Goal: Information Seeking & Learning: Find specific fact

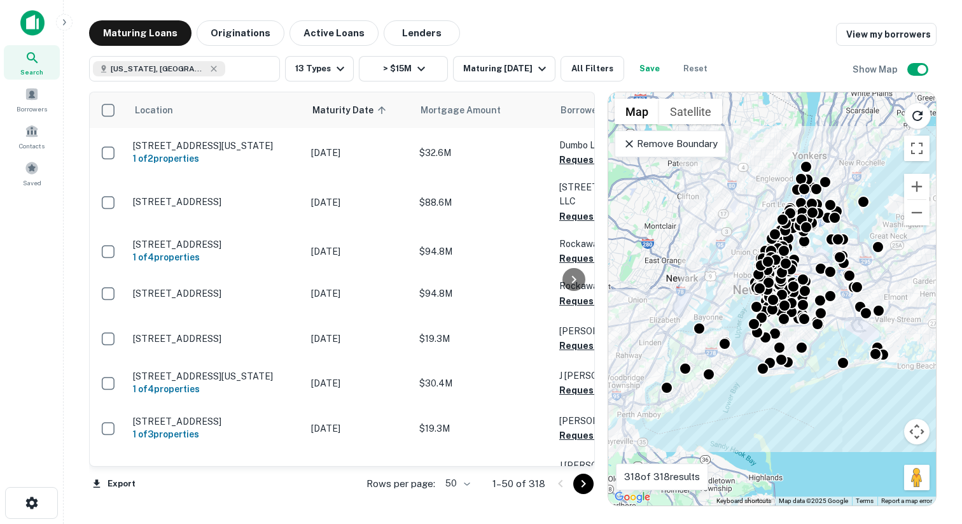
scroll to position [2035, 0]
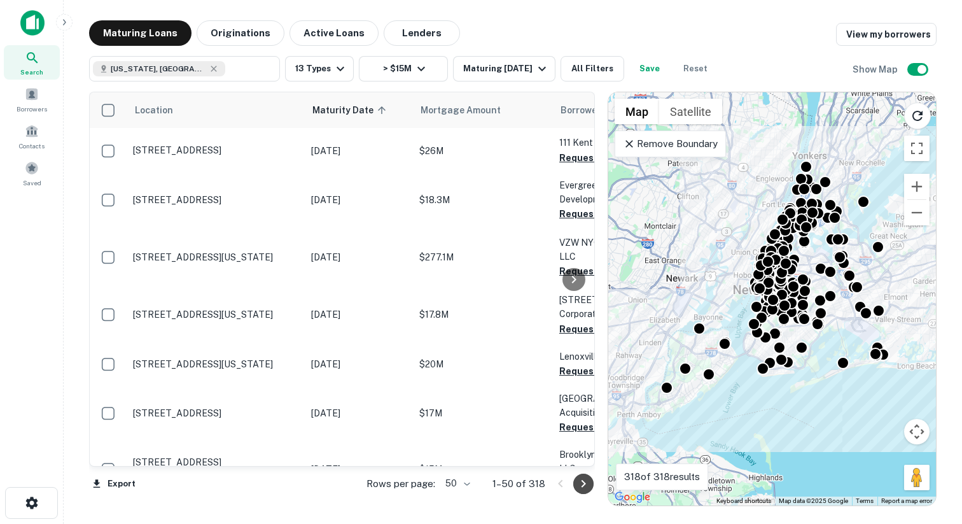
click at [578, 482] on icon "Go to next page" at bounding box center [583, 483] width 15 height 15
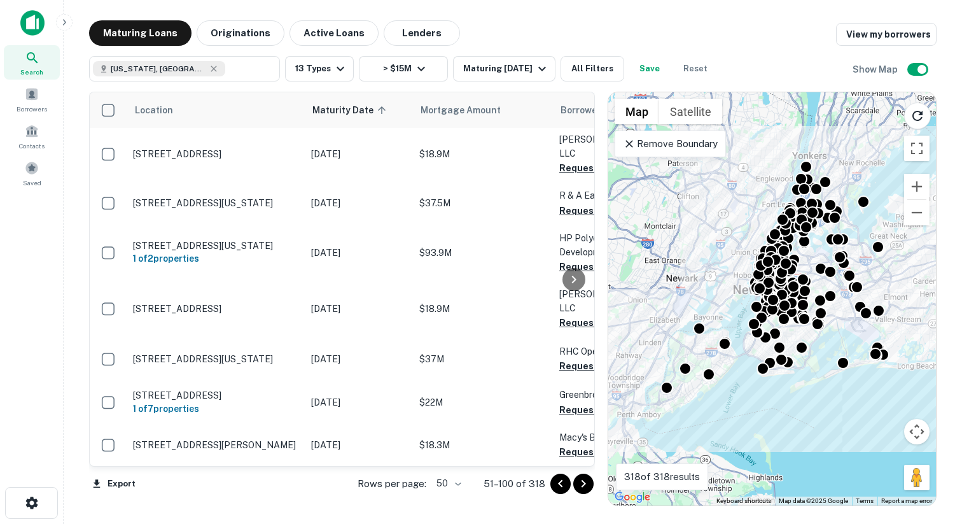
scroll to position [1986, 0]
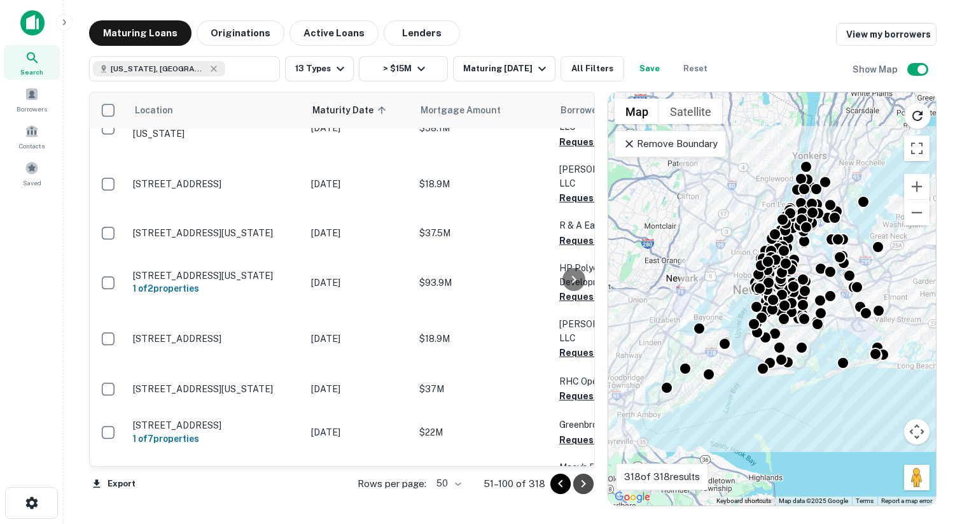
click at [582, 484] on icon "Go to next page" at bounding box center [583, 483] width 15 height 15
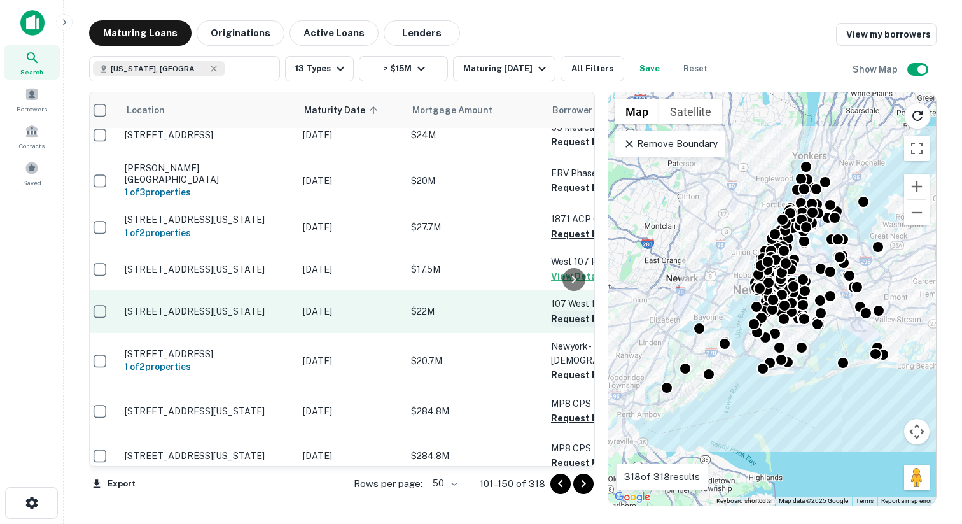
scroll to position [452, 0]
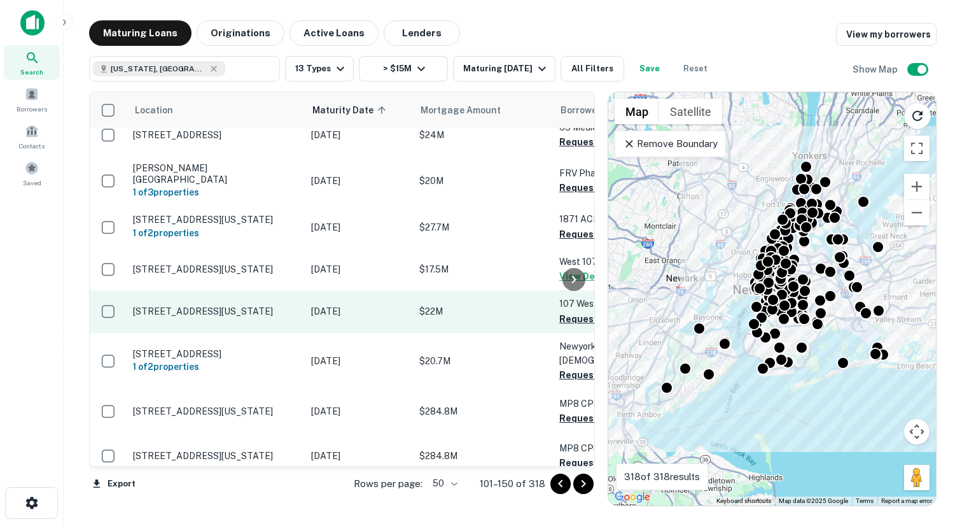
click at [458, 304] on p "$22M" at bounding box center [482, 311] width 127 height 14
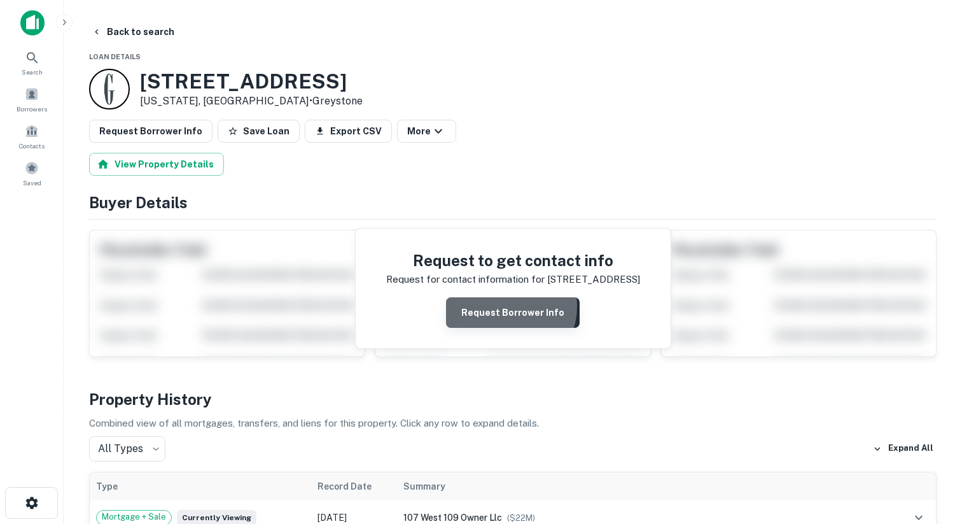
click at [510, 307] on button "Request Borrower Info" at bounding box center [513, 312] width 134 height 31
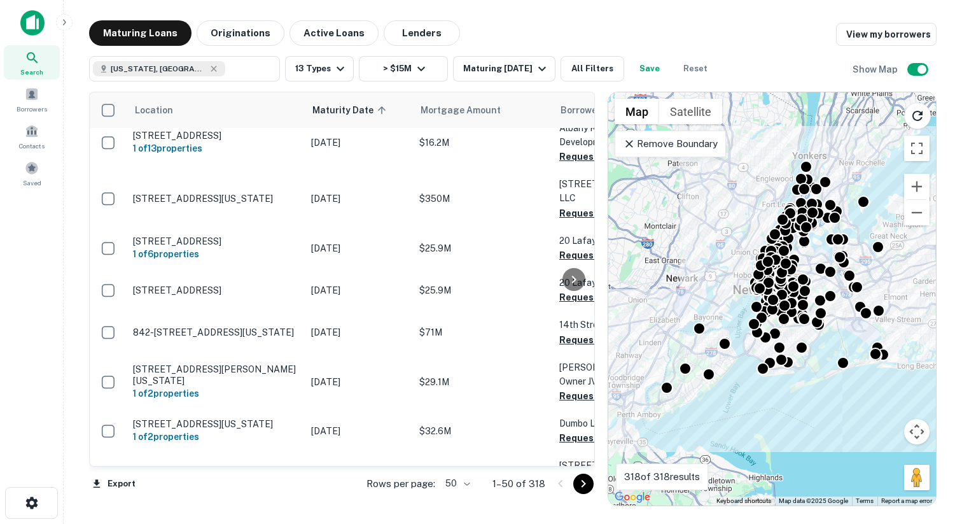
scroll to position [2035, 0]
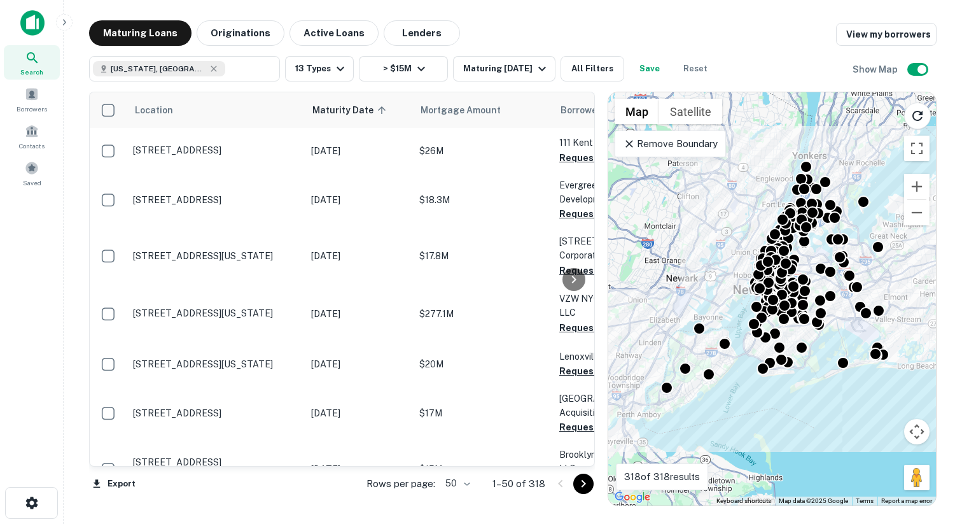
click at [581, 486] on icon "Go to next page" at bounding box center [583, 483] width 15 height 15
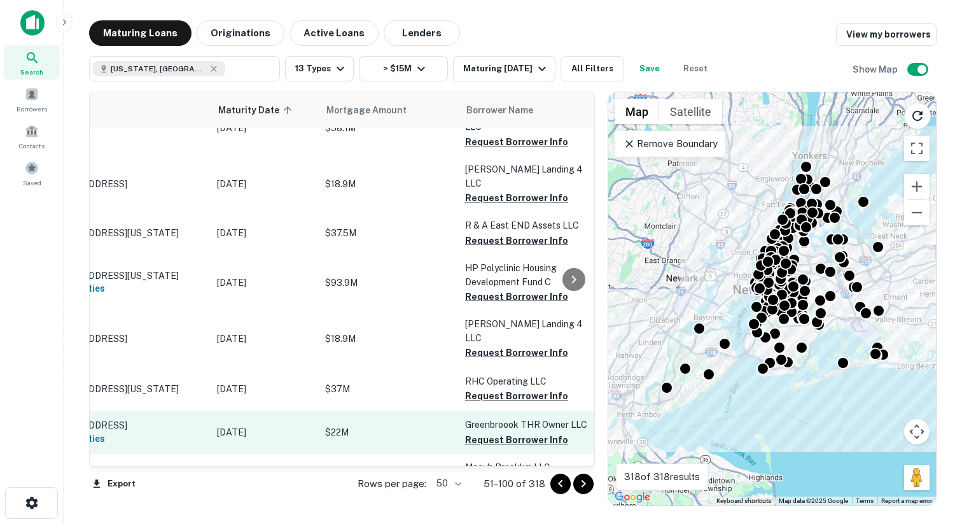
scroll to position [1986, 0]
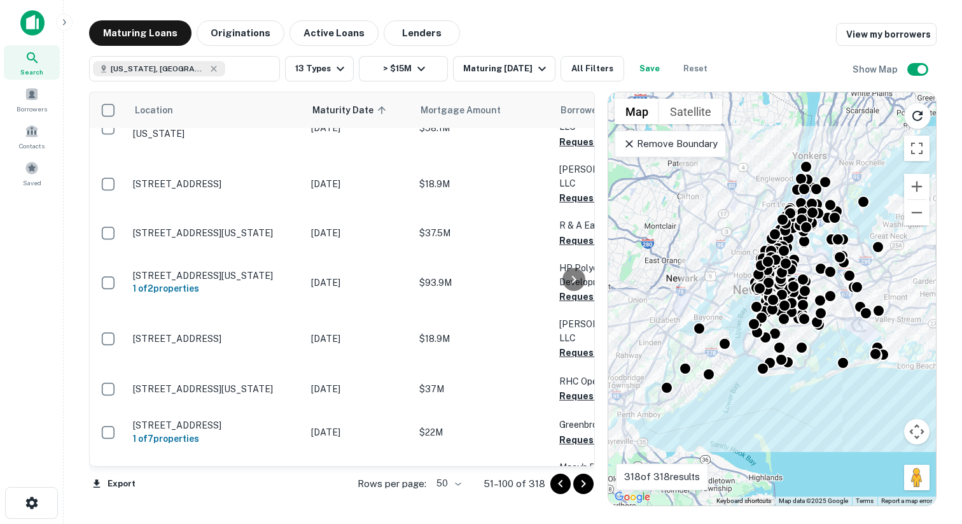
click at [578, 480] on icon "Go to next page" at bounding box center [583, 483] width 15 height 15
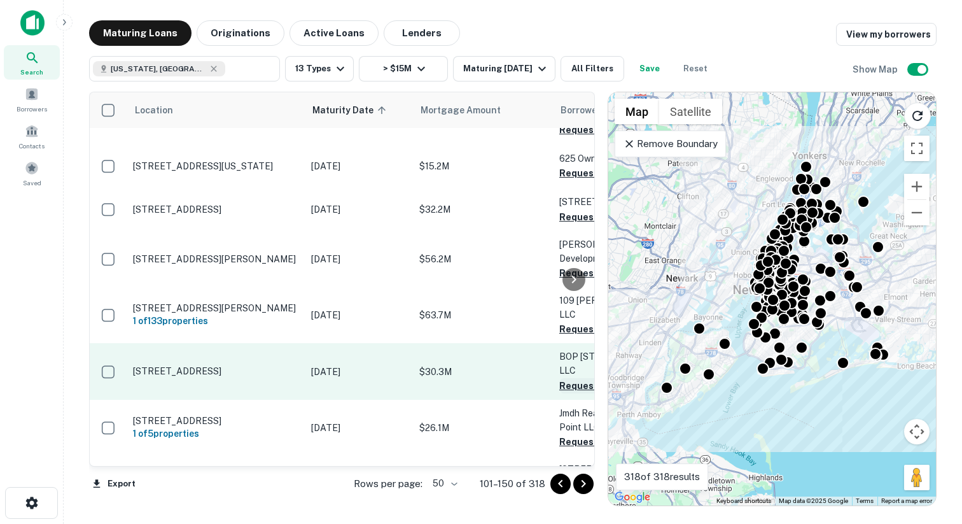
scroll to position [842, 258]
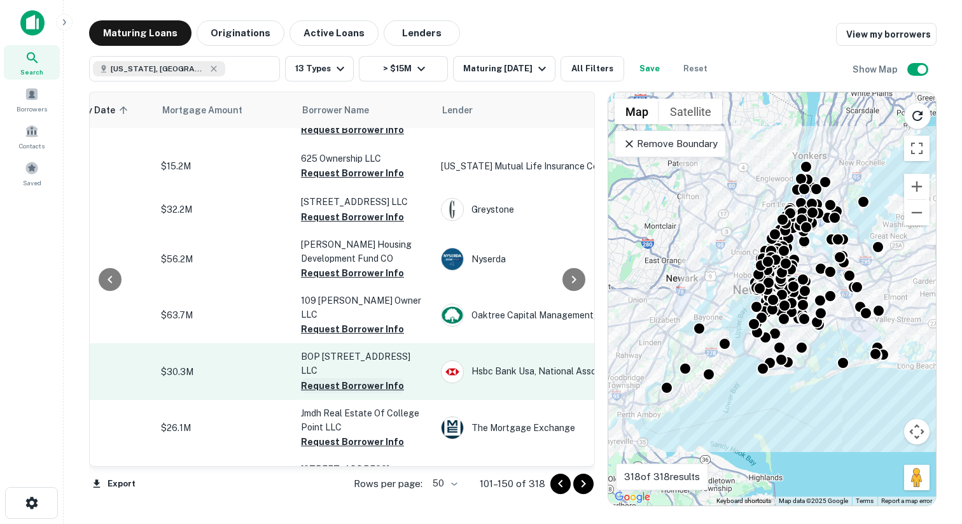
click at [363, 378] on button "Request Borrower Info" at bounding box center [352, 385] width 103 height 15
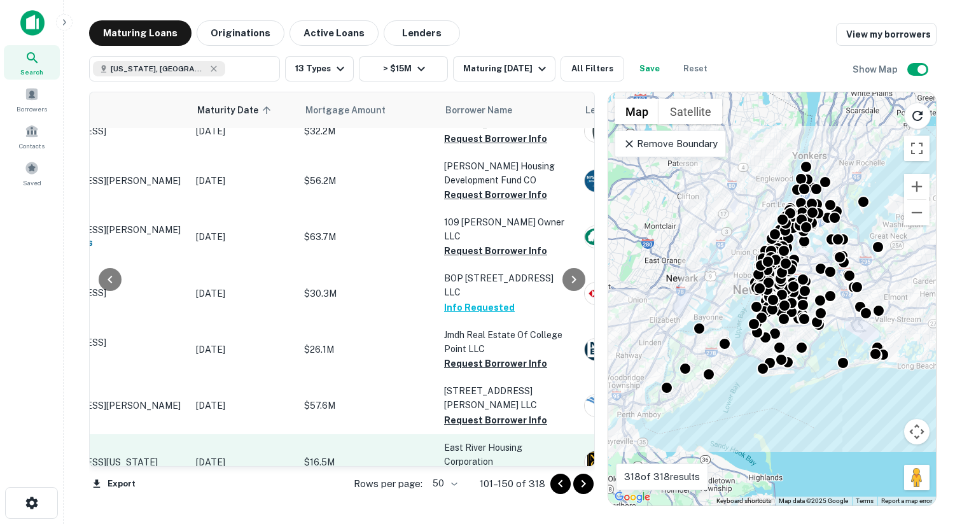
scroll to position [921, 130]
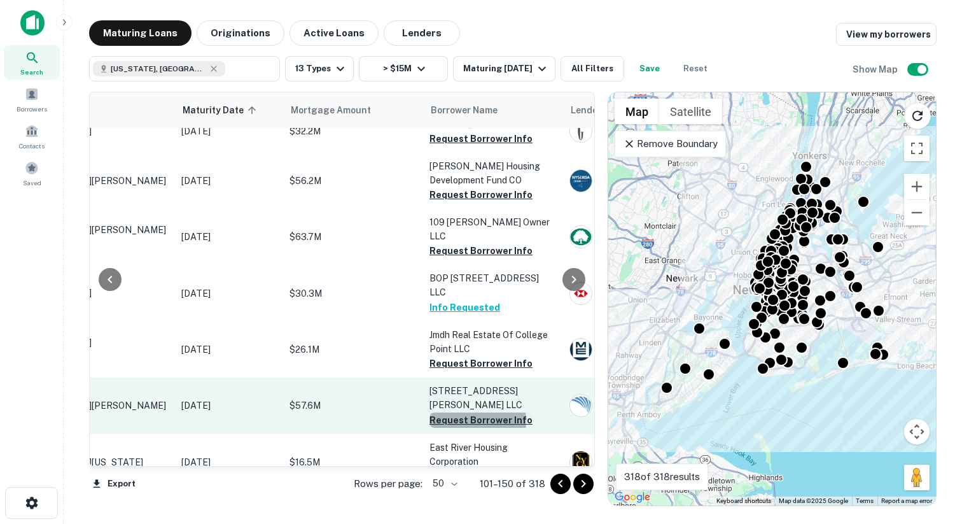
click at [477, 412] on button "Request Borrower Info" at bounding box center [480, 419] width 103 height 15
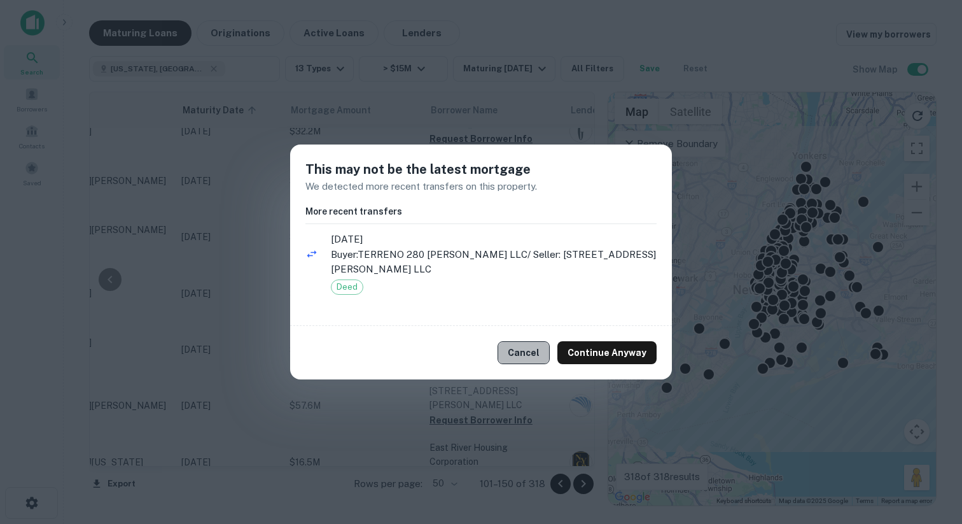
click at [528, 354] on button "Cancel" at bounding box center [524, 352] width 52 height 23
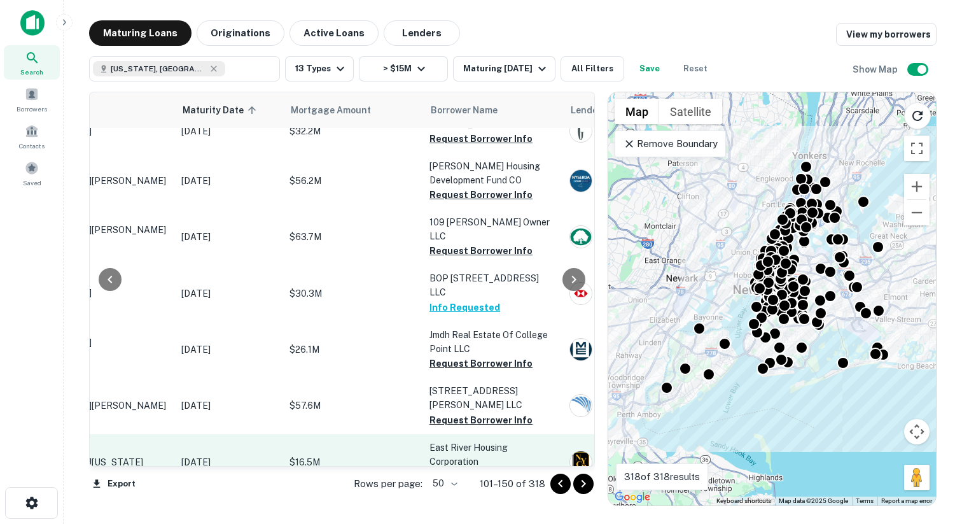
click at [498, 468] on button "Request Borrower Info" at bounding box center [480, 475] width 103 height 15
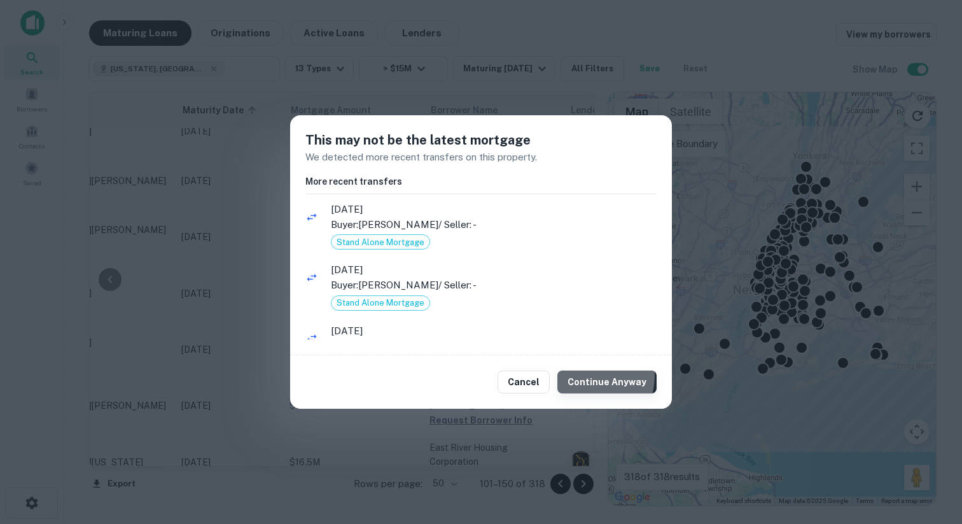
click at [589, 375] on button "Continue Anyway" at bounding box center [606, 381] width 99 height 23
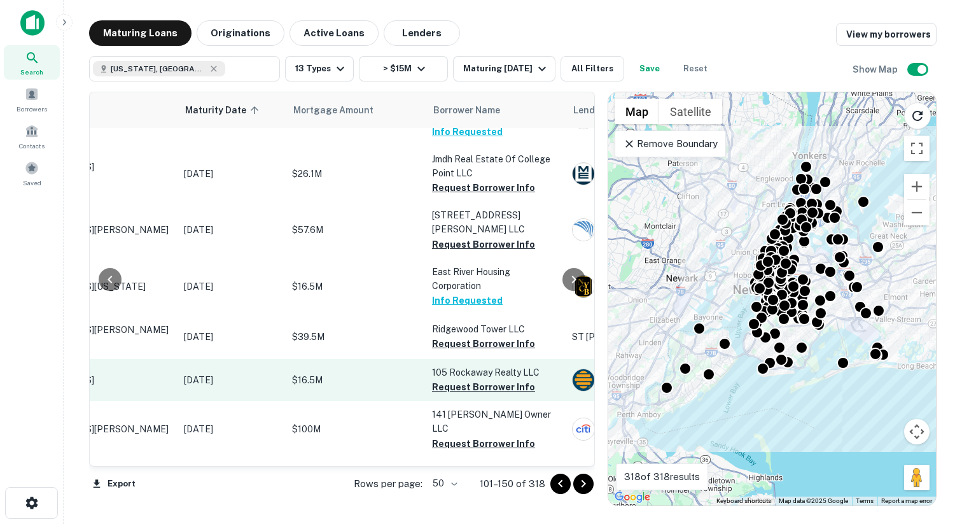
scroll to position [1096, 236]
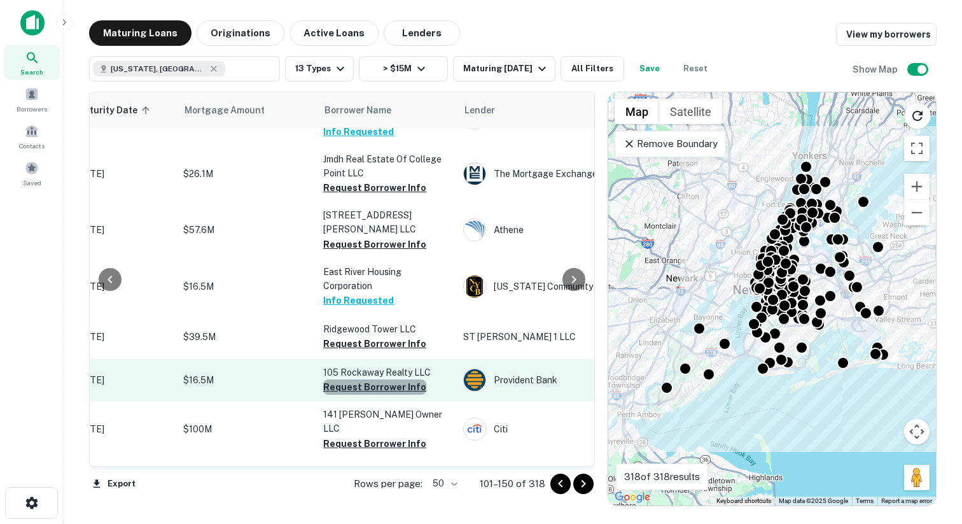
click at [391, 379] on button "Request Borrower Info" at bounding box center [374, 386] width 103 height 15
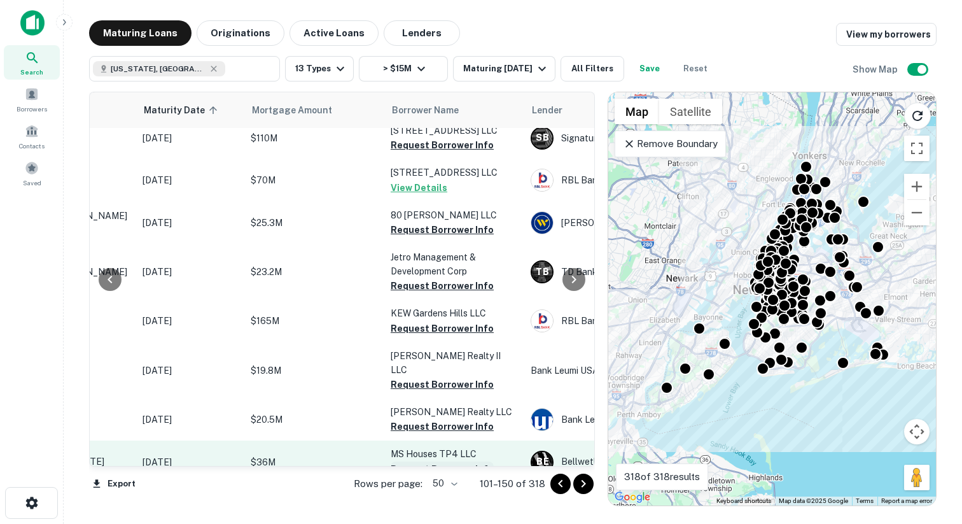
scroll to position [1622, 198]
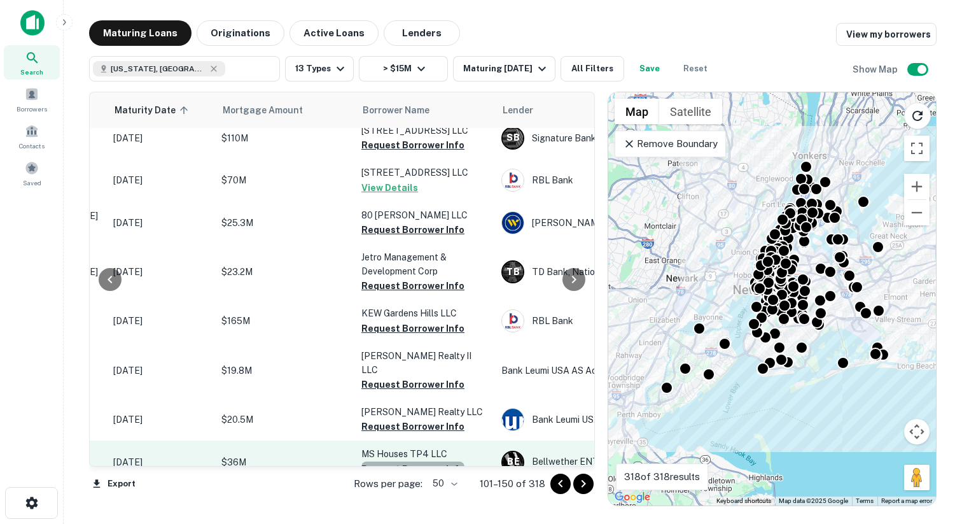
click at [438, 461] on button "Request Borrower Info" at bounding box center [412, 468] width 103 height 15
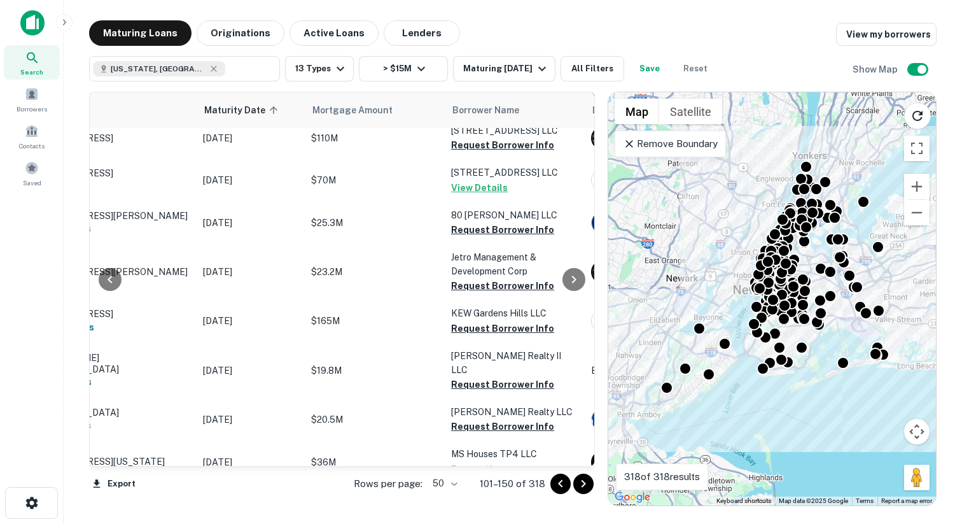
scroll to position [1622, 125]
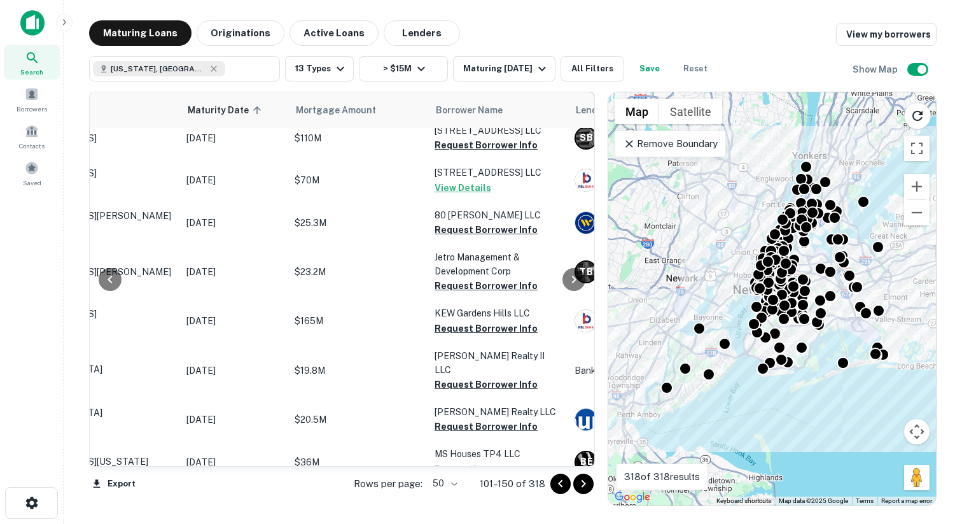
click at [471, 503] on button "Request Borrower Info" at bounding box center [486, 510] width 103 height 15
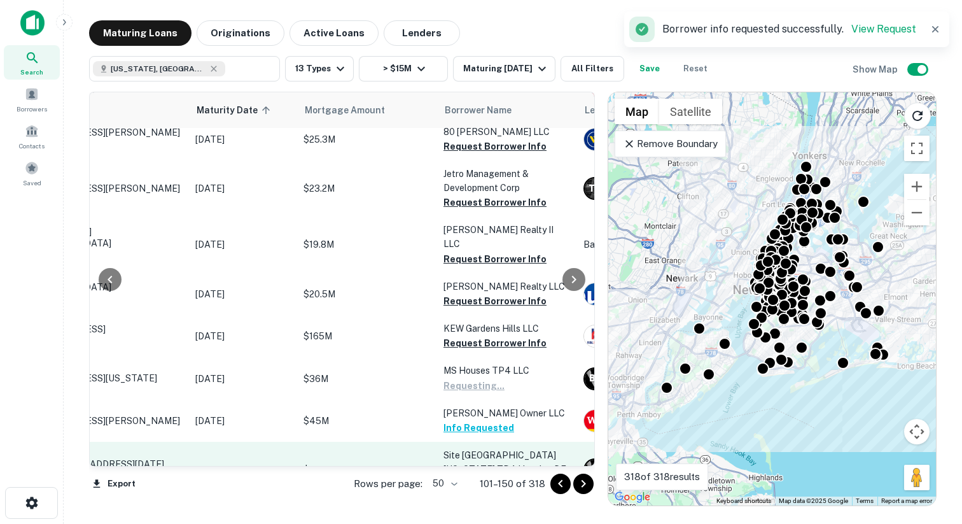
scroll to position [1705, 134]
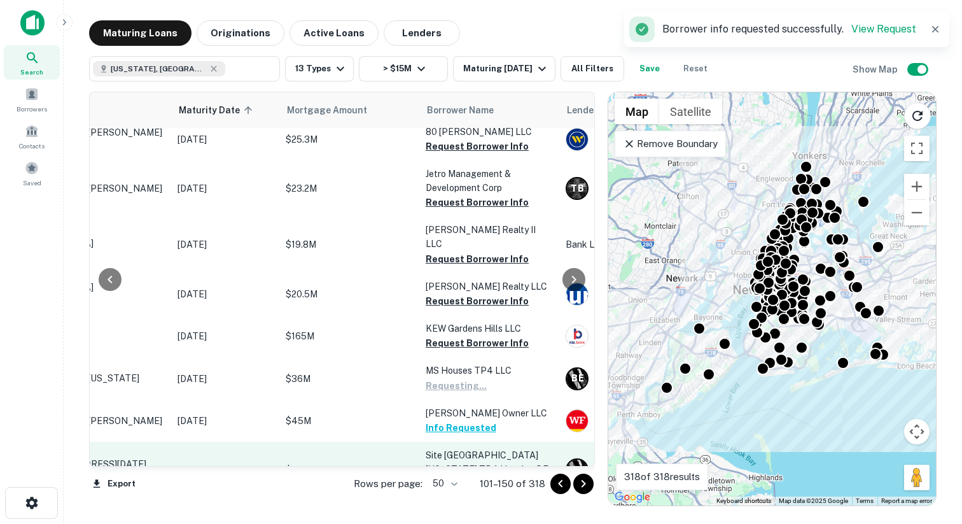
click at [488, 477] on button "Request Borrower Info" at bounding box center [477, 484] width 103 height 15
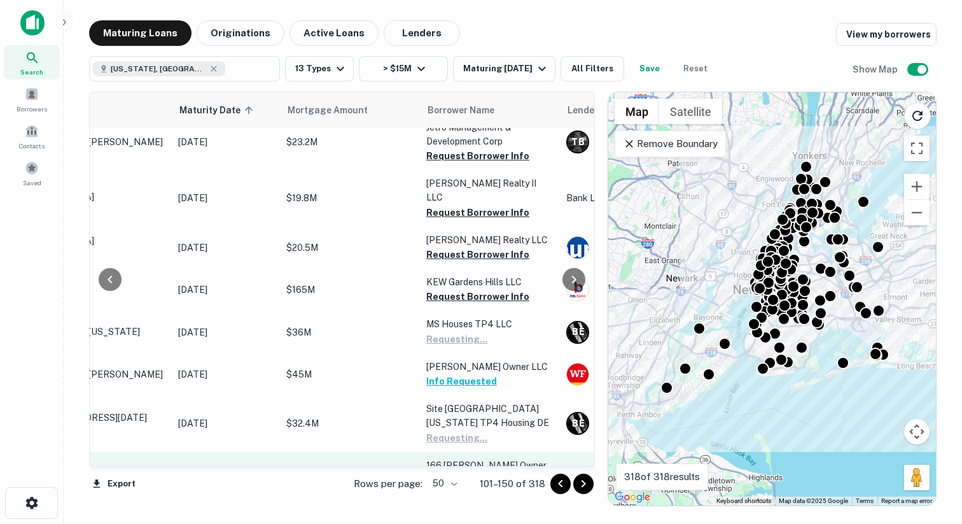
scroll to position [1750, 133]
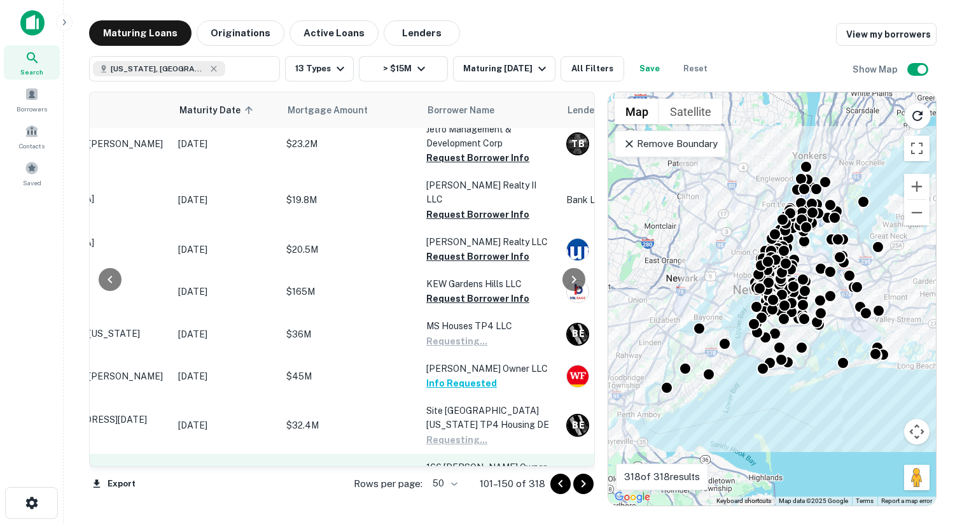
click at [484, 488] on button "Request Borrower Info" at bounding box center [477, 495] width 103 height 15
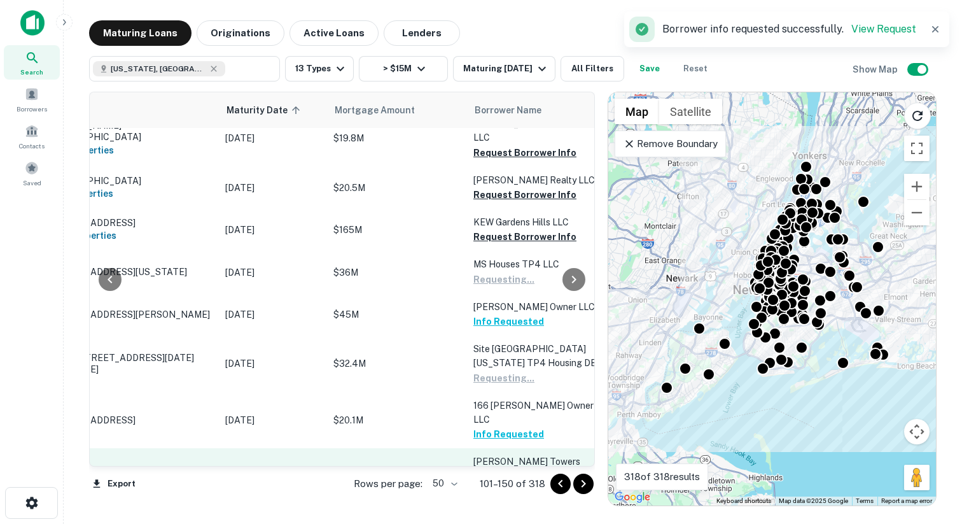
scroll to position [1864, 86]
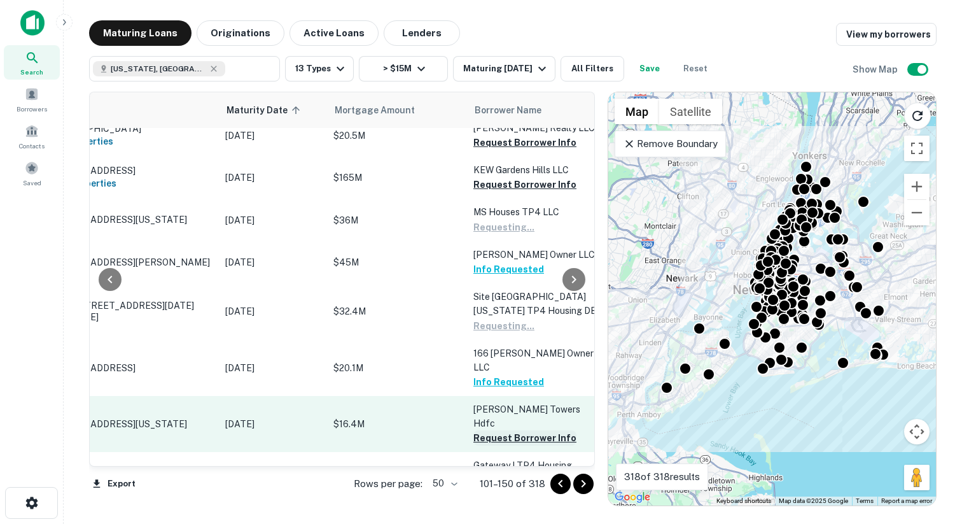
click at [517, 430] on button "Request Borrower Info" at bounding box center [524, 437] width 103 height 15
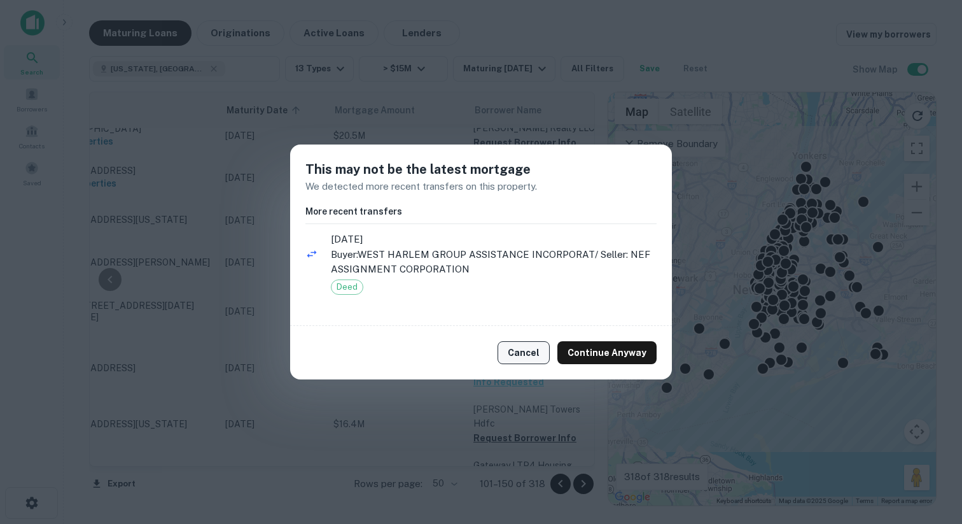
click at [527, 356] on button "Cancel" at bounding box center [524, 352] width 52 height 23
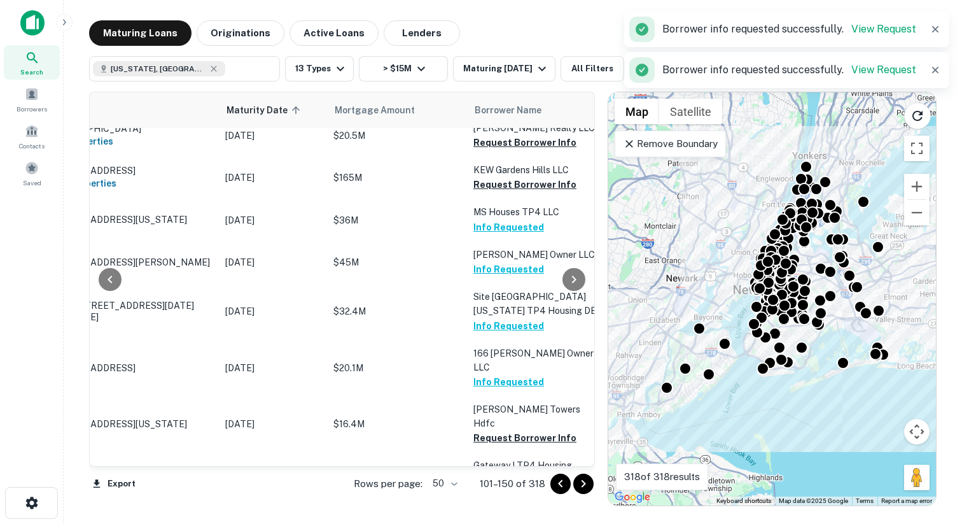
scroll to position [1871, 86]
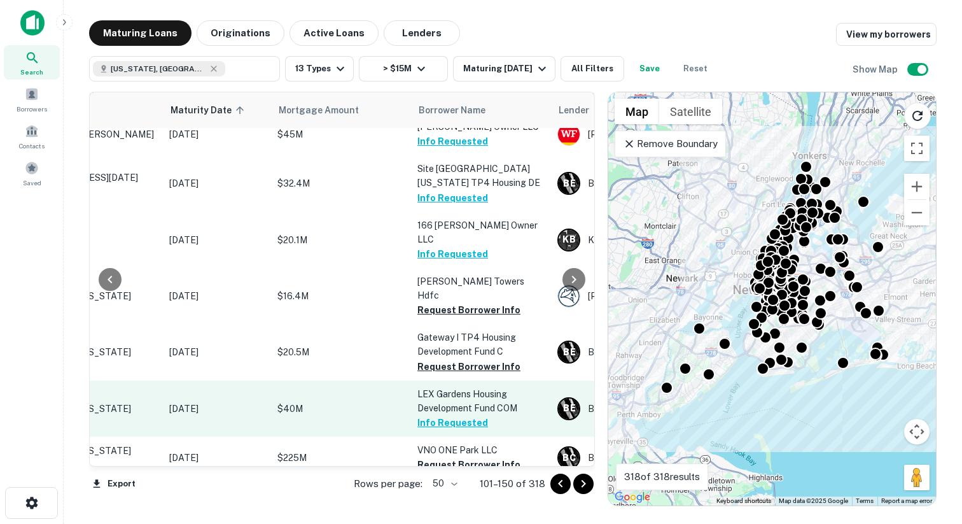
scroll to position [1991, 151]
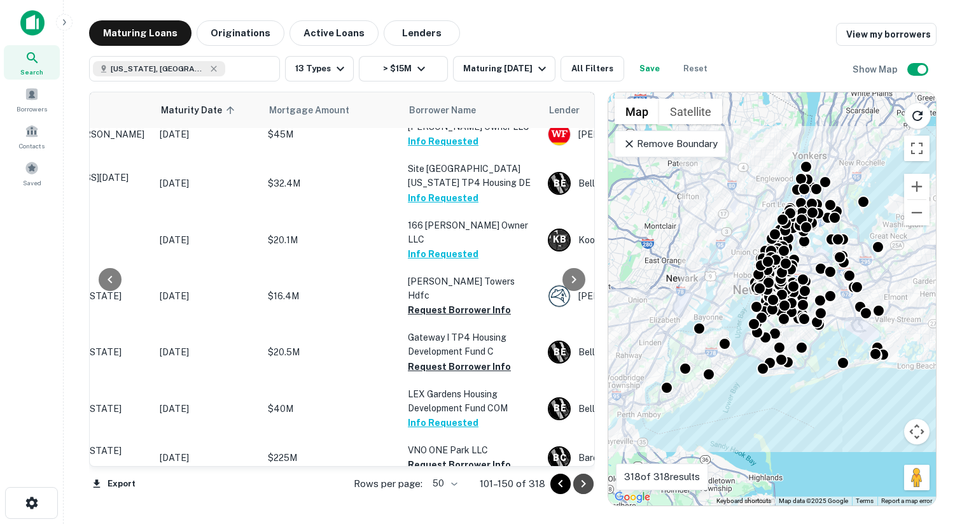
click at [580, 482] on icon "Go to next page" at bounding box center [583, 483] width 15 height 15
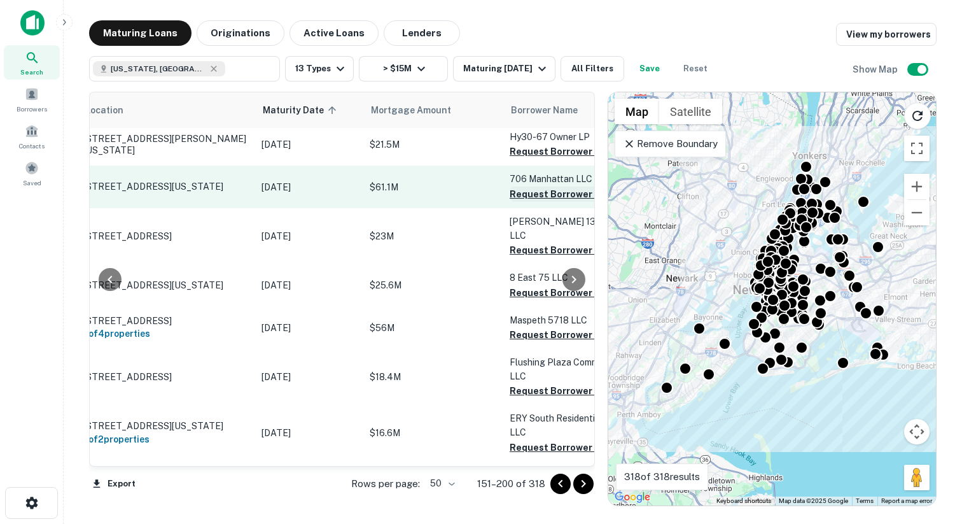
scroll to position [4, 272]
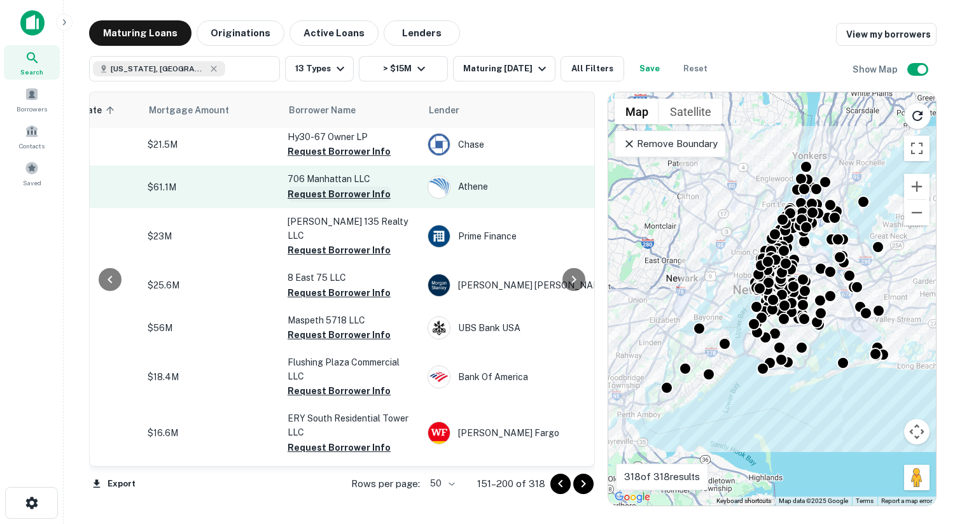
click at [369, 195] on button "Request Borrower Info" at bounding box center [339, 193] width 103 height 15
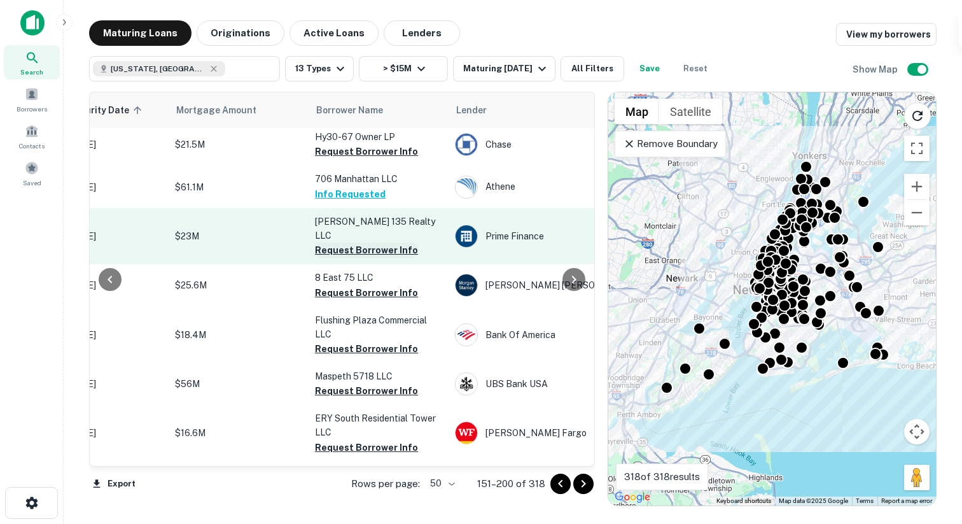
scroll to position [4, 268]
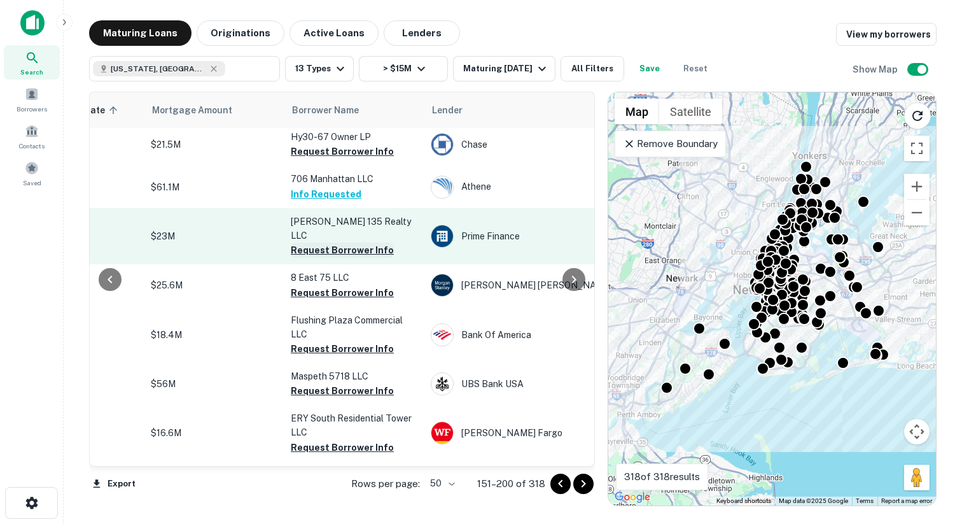
click at [365, 242] on button "Request Borrower Info" at bounding box center [342, 249] width 103 height 15
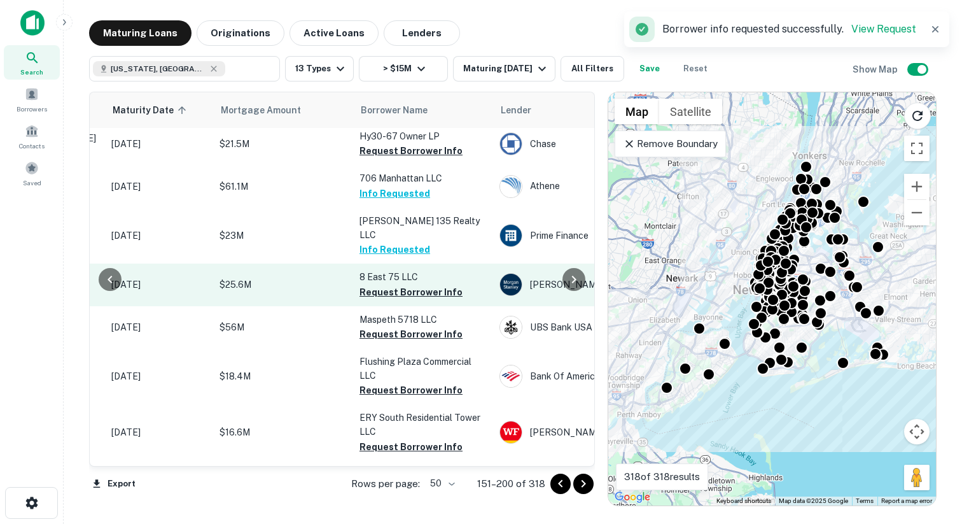
scroll to position [5, 234]
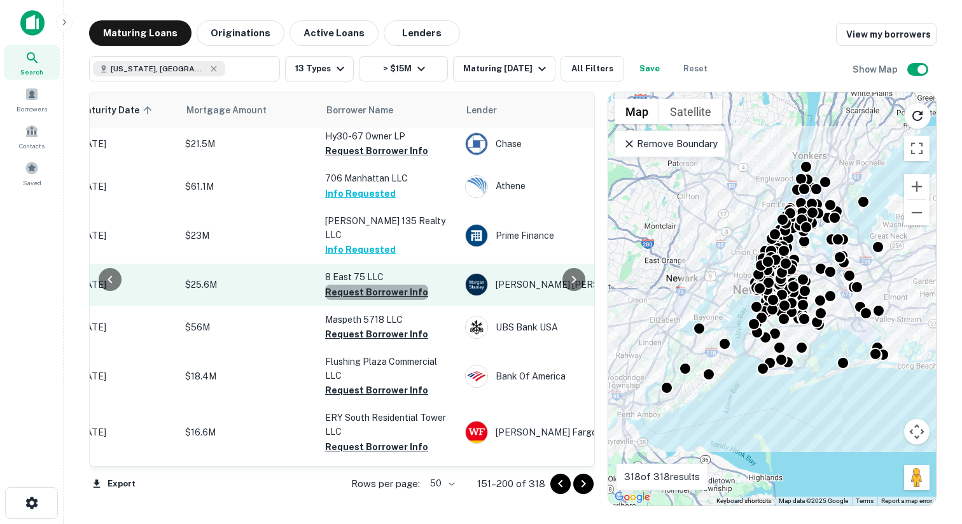
click at [391, 284] on button "Request Borrower Info" at bounding box center [376, 291] width 103 height 15
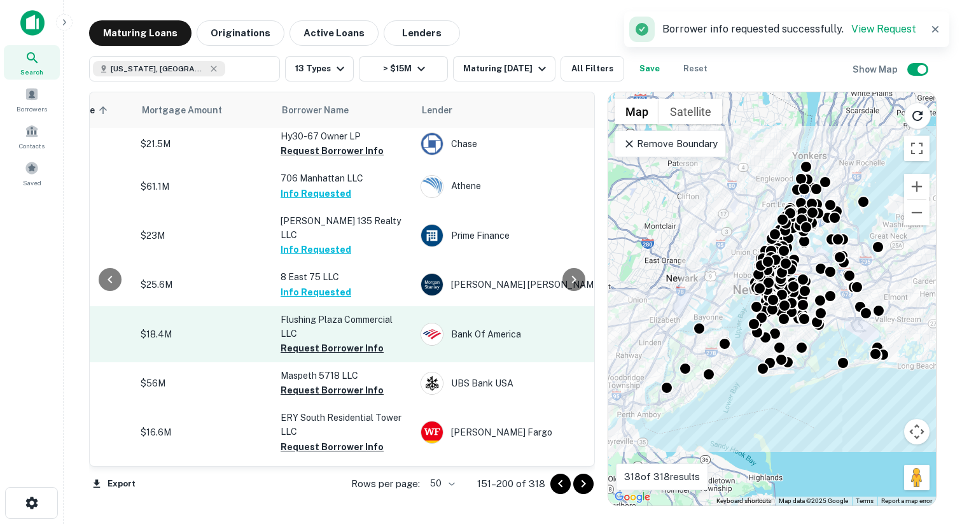
scroll to position [5, 352]
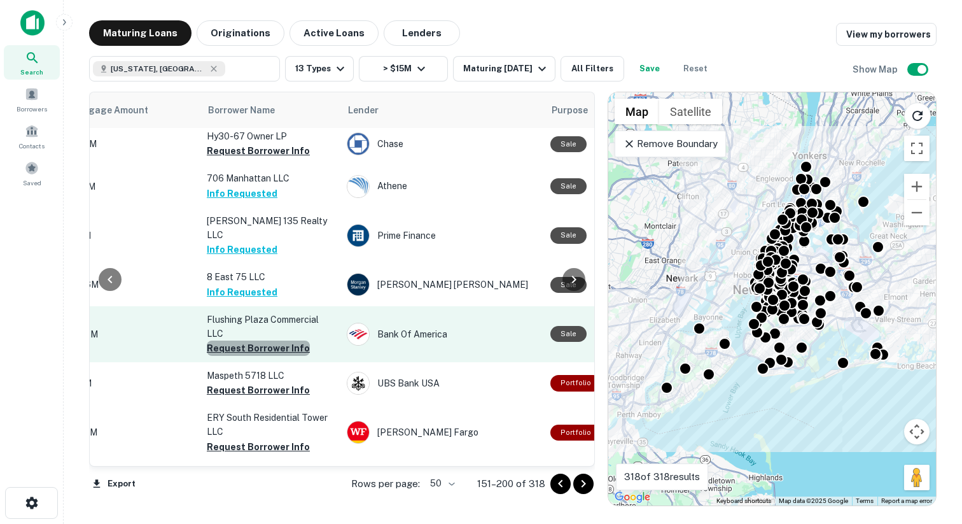
click at [279, 340] on button "Request Borrower Info" at bounding box center [258, 347] width 103 height 15
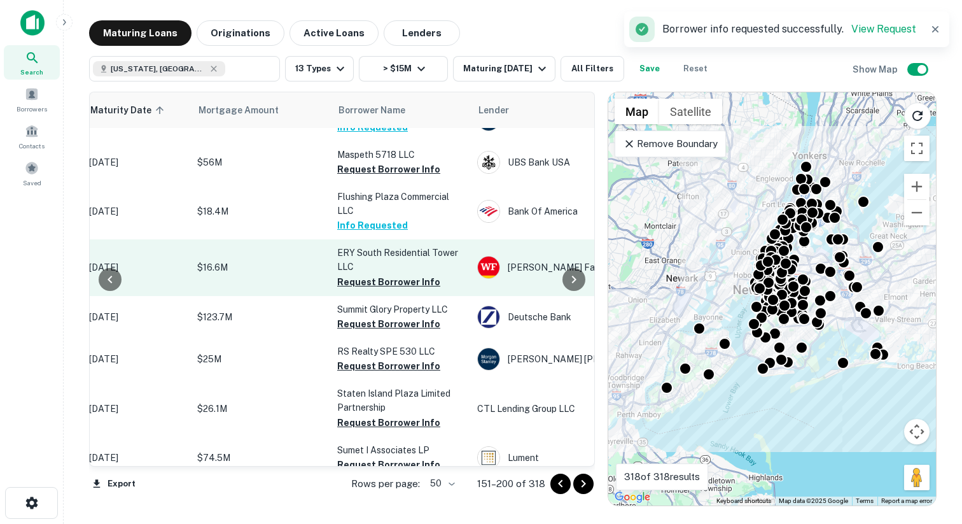
scroll to position [170, 206]
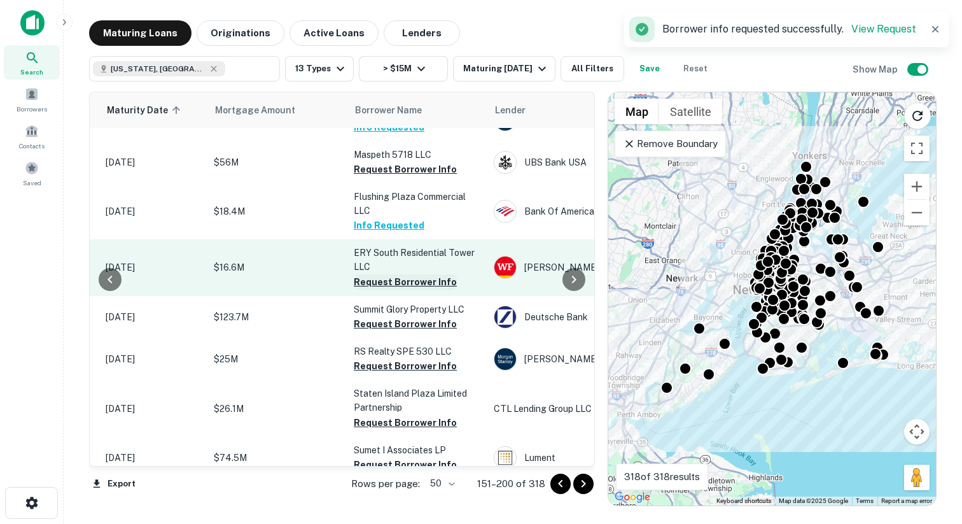
click at [405, 274] on button "Request Borrower Info" at bounding box center [405, 281] width 103 height 15
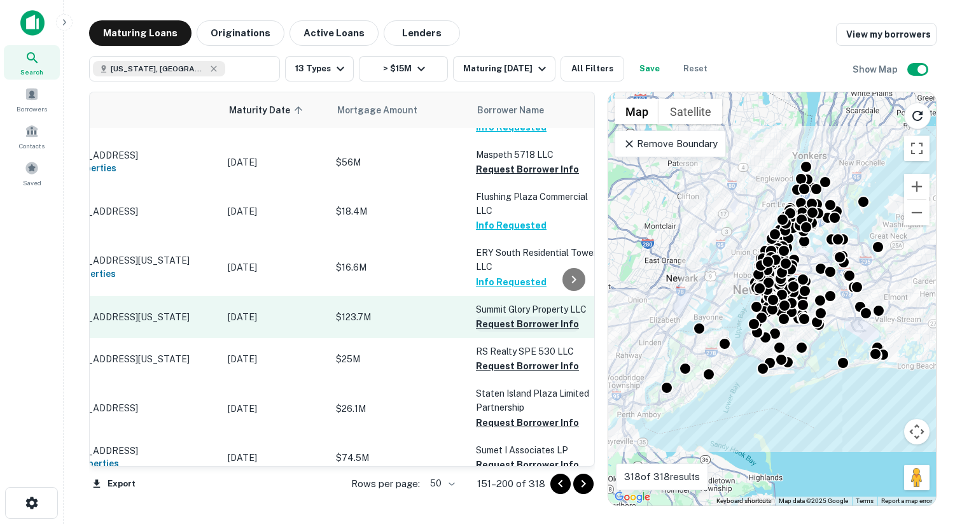
scroll to position [170, 118]
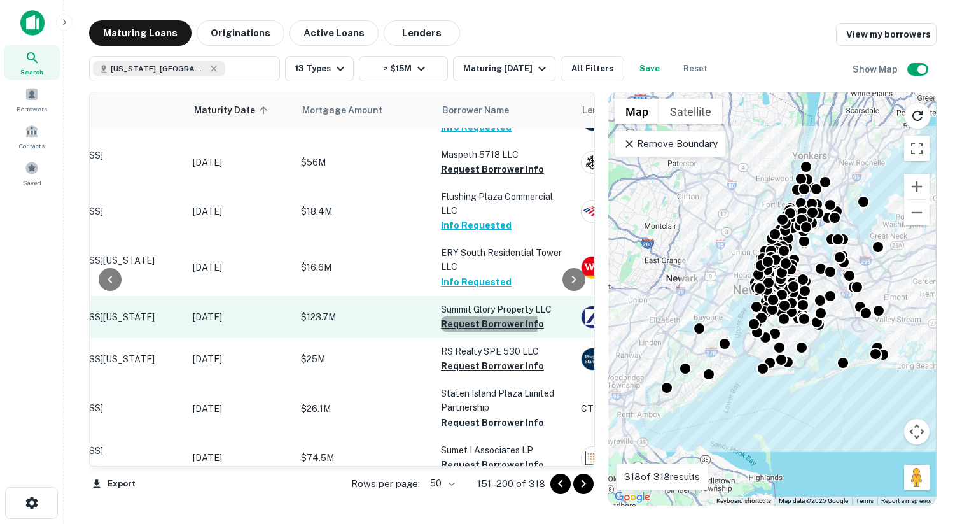
click at [466, 316] on button "Request Borrower Info" at bounding box center [492, 323] width 103 height 15
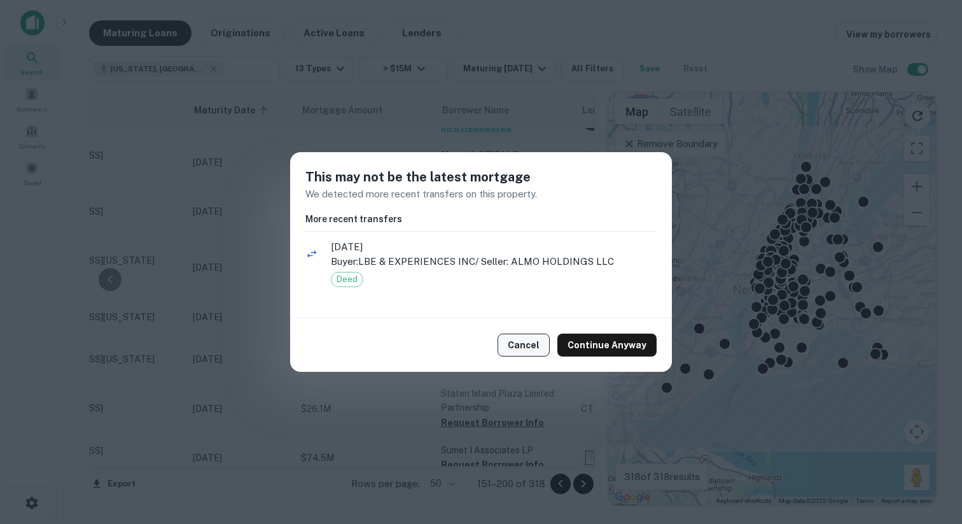
click at [517, 336] on button "Cancel" at bounding box center [524, 344] width 52 height 23
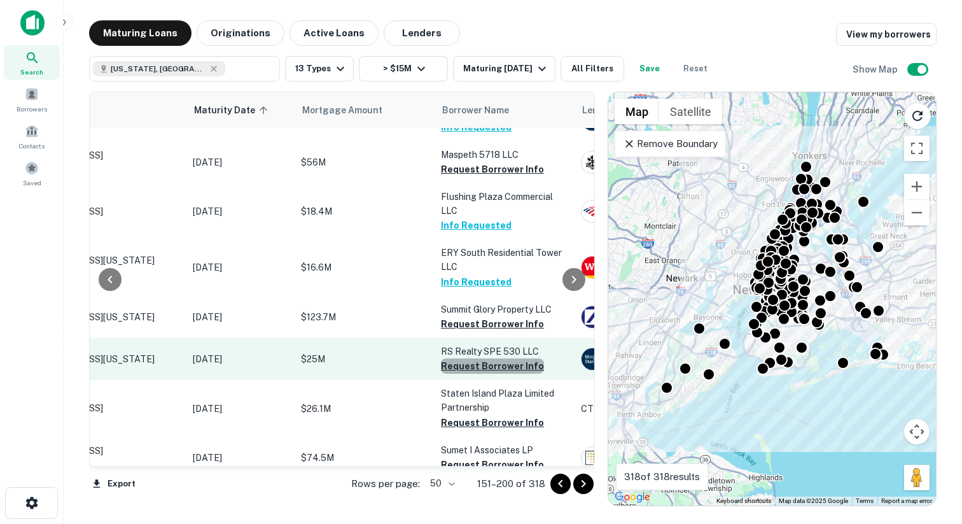
click at [494, 358] on button "Request Borrower Info" at bounding box center [492, 365] width 103 height 15
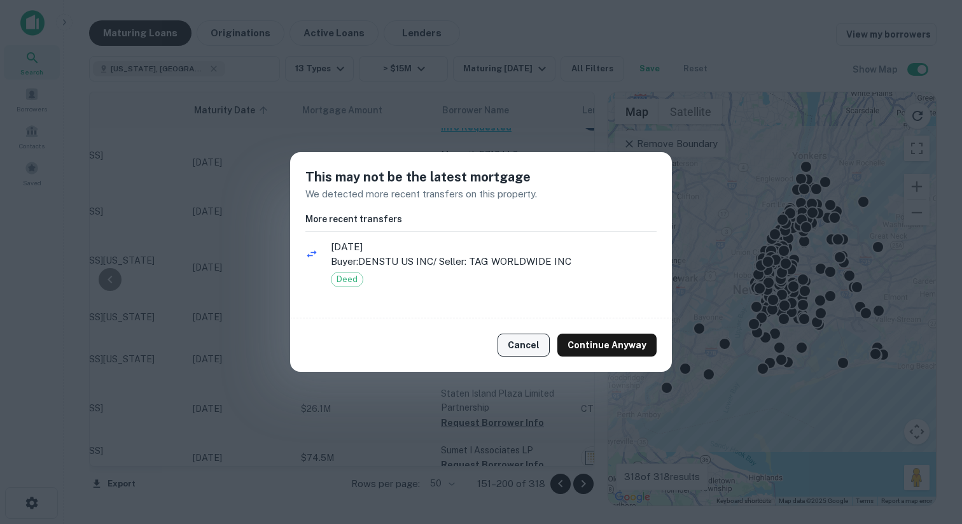
click at [536, 347] on button "Cancel" at bounding box center [524, 344] width 52 height 23
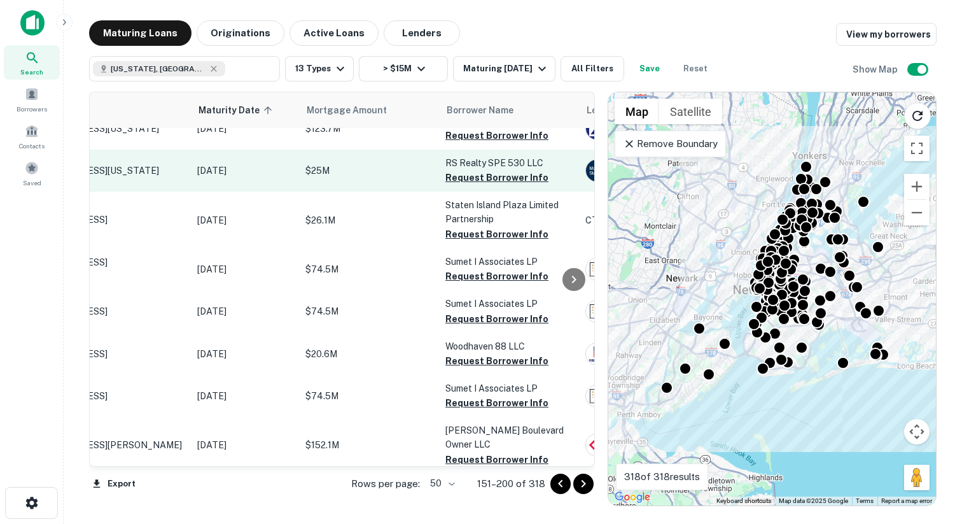
scroll to position [358, 120]
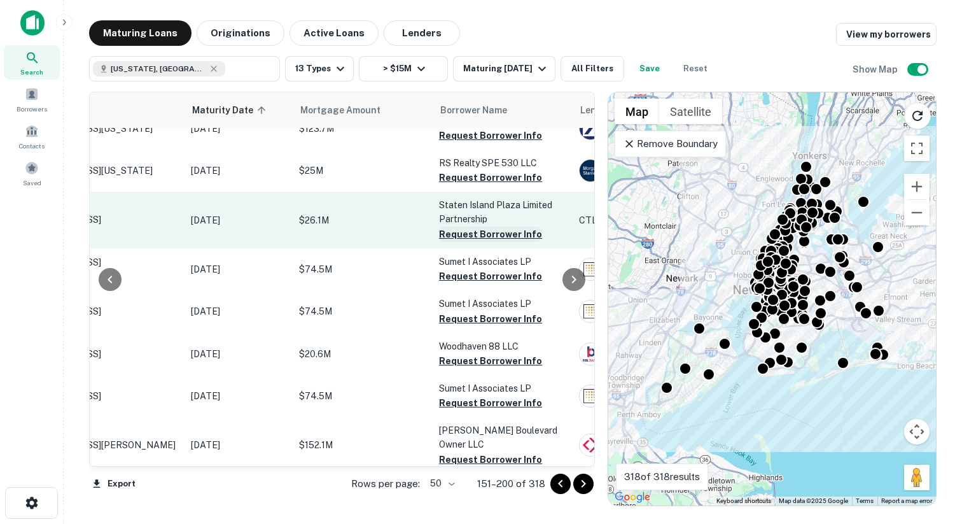
click at [495, 226] on button "Request Borrower Info" at bounding box center [490, 233] width 103 height 15
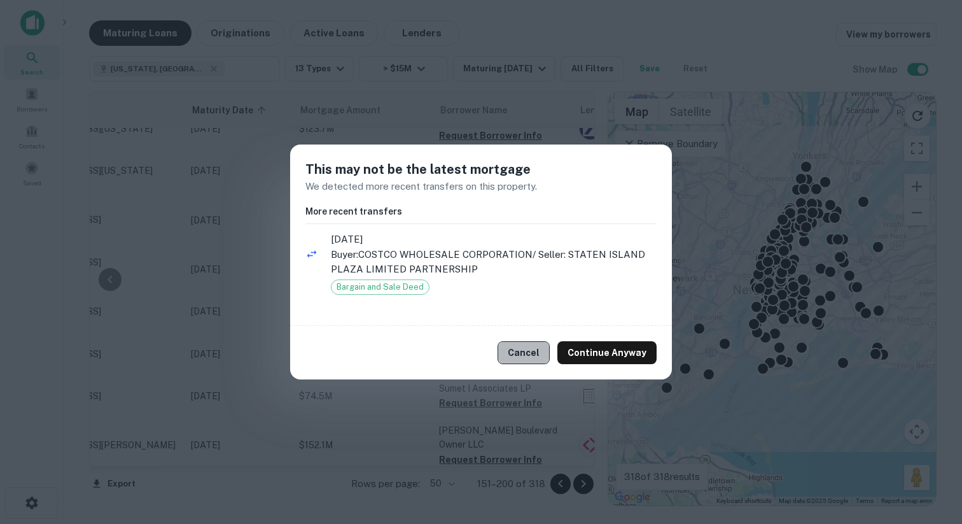
click at [515, 344] on button "Cancel" at bounding box center [524, 352] width 52 height 23
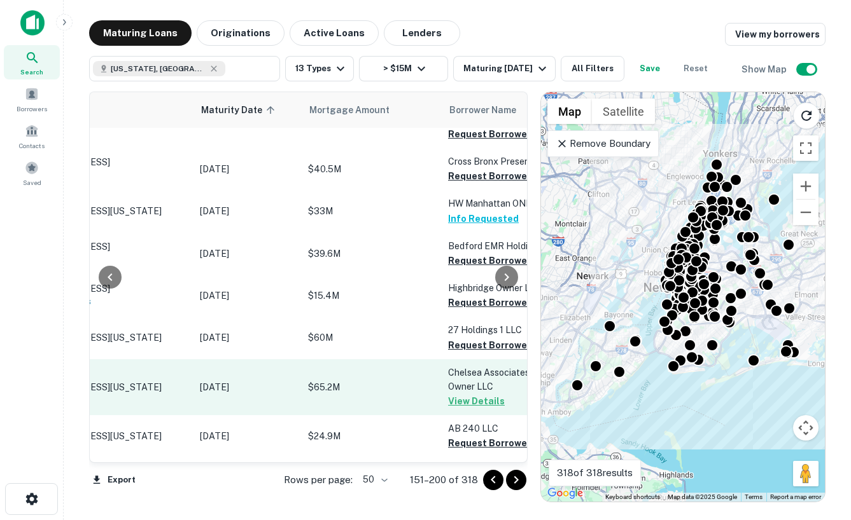
scroll to position [868, 158]
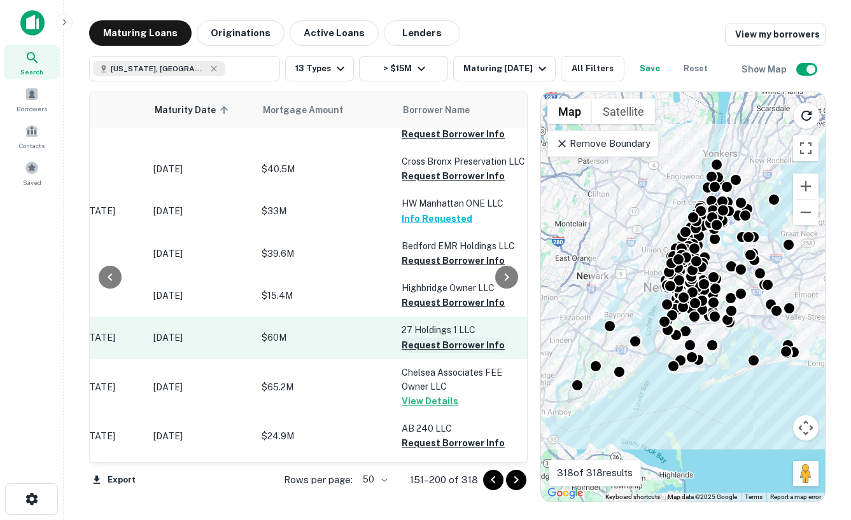
click at [459, 338] on button "Request Borrower Info" at bounding box center [452, 345] width 103 height 15
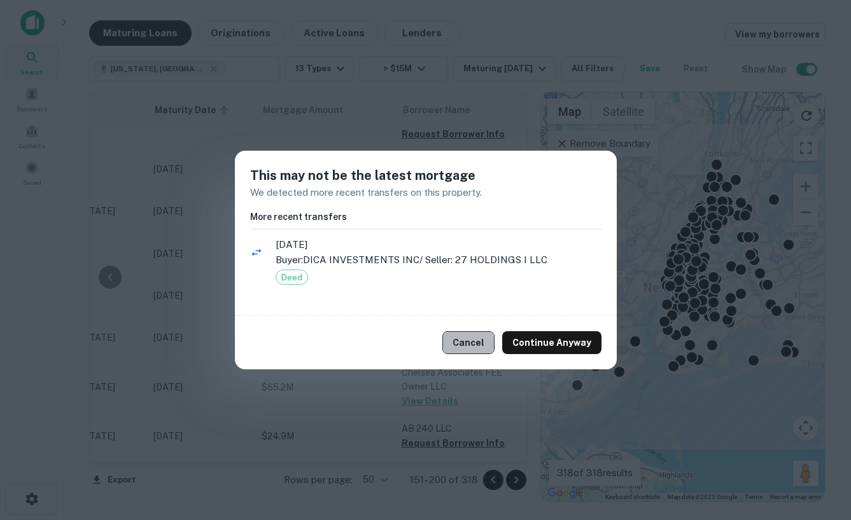
click at [468, 347] on button "Cancel" at bounding box center [468, 342] width 52 height 23
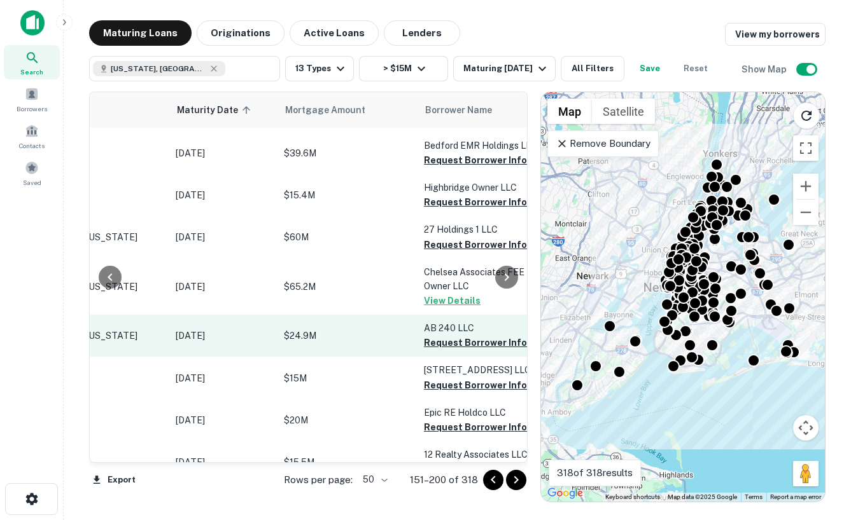
scroll to position [969, 268]
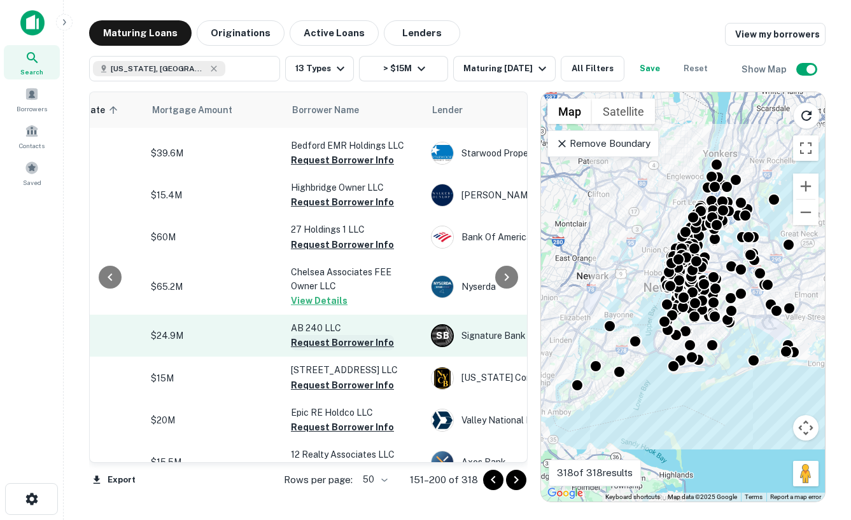
click at [355, 335] on button "Request Borrower Info" at bounding box center [342, 342] width 103 height 15
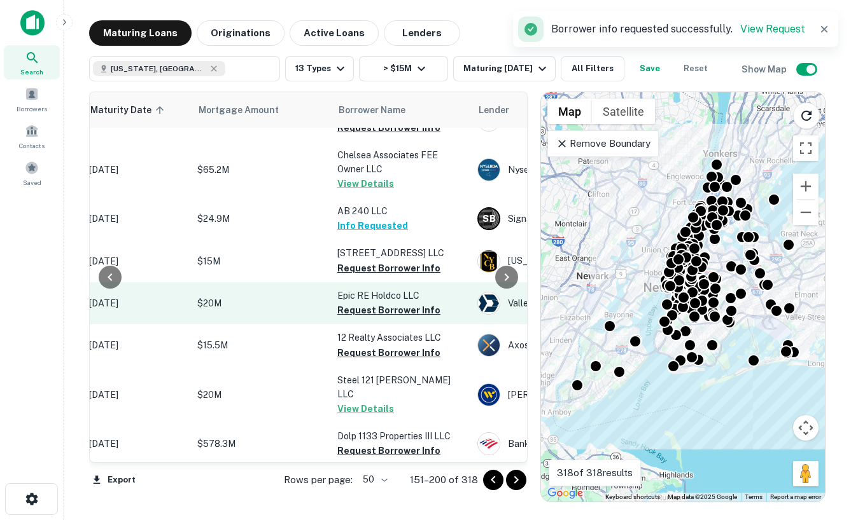
scroll to position [1082, 222]
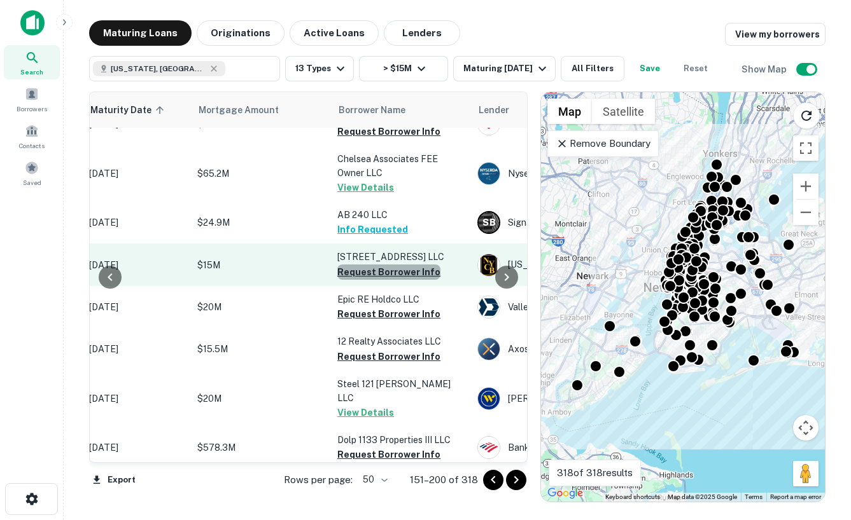
click at [402, 265] on button "Request Borrower Info" at bounding box center [388, 272] width 103 height 15
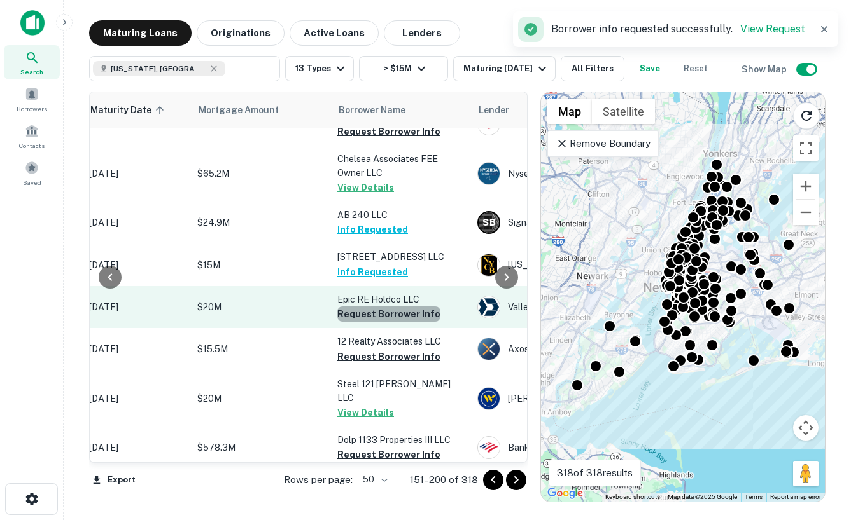
click at [398, 307] on button "Request Borrower Info" at bounding box center [388, 314] width 103 height 15
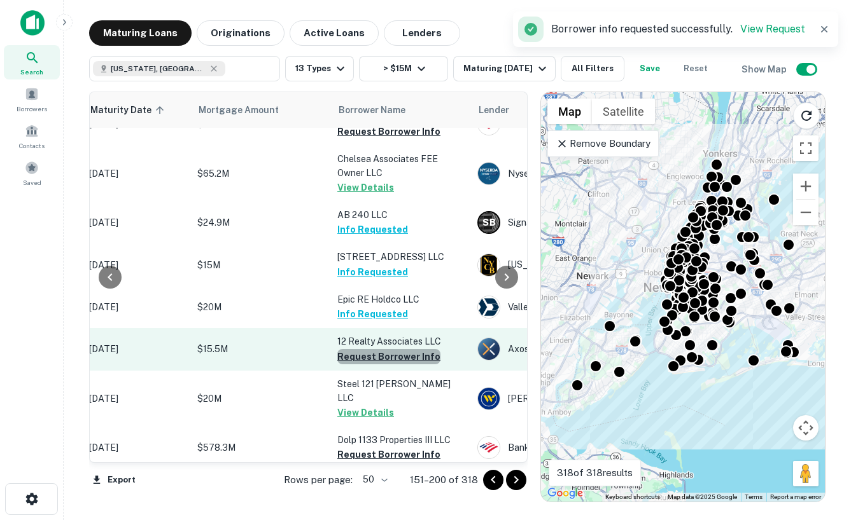
click at [400, 349] on button "Request Borrower Info" at bounding box center [388, 356] width 103 height 15
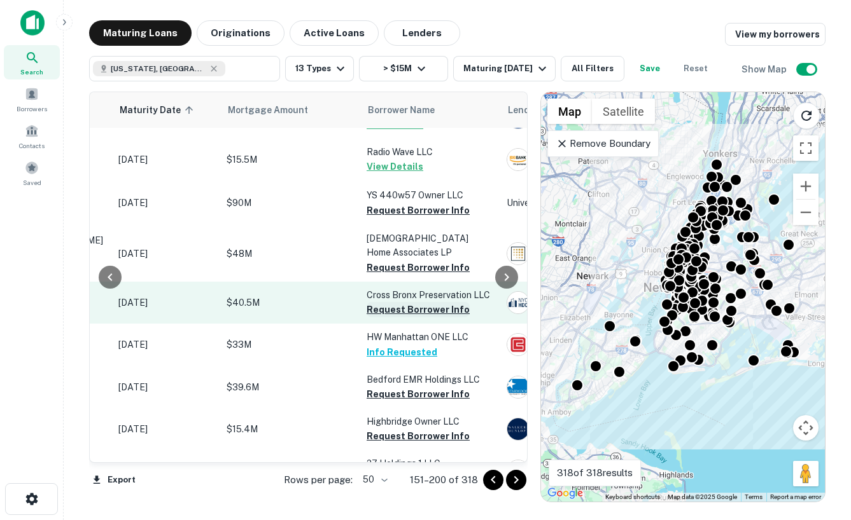
scroll to position [735, 192]
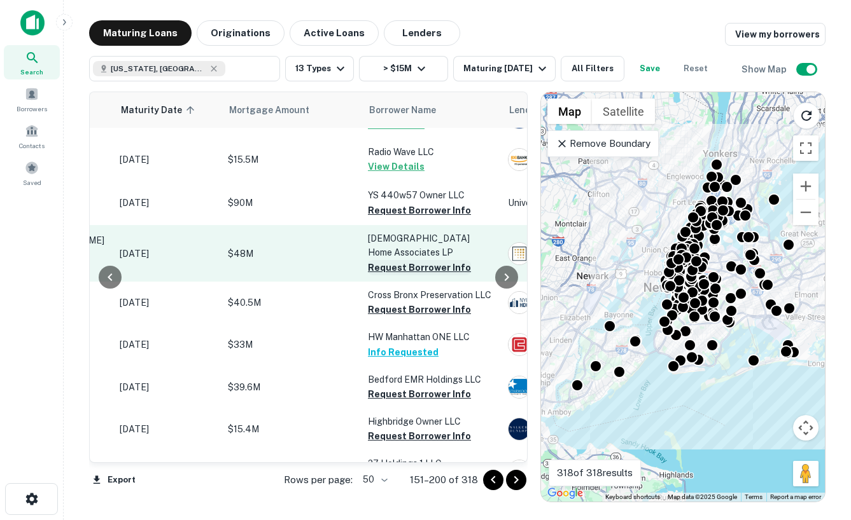
click at [433, 260] on button "Request Borrower Info" at bounding box center [419, 267] width 103 height 15
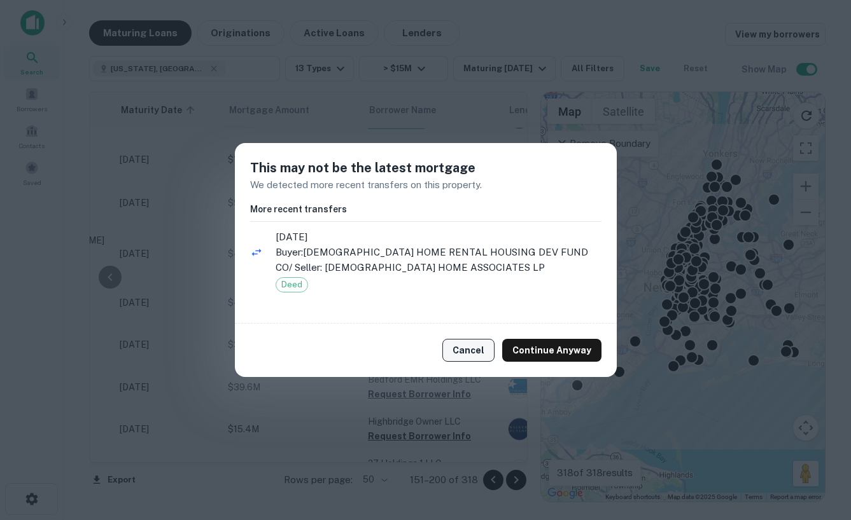
click at [483, 353] on button "Cancel" at bounding box center [468, 350] width 52 height 23
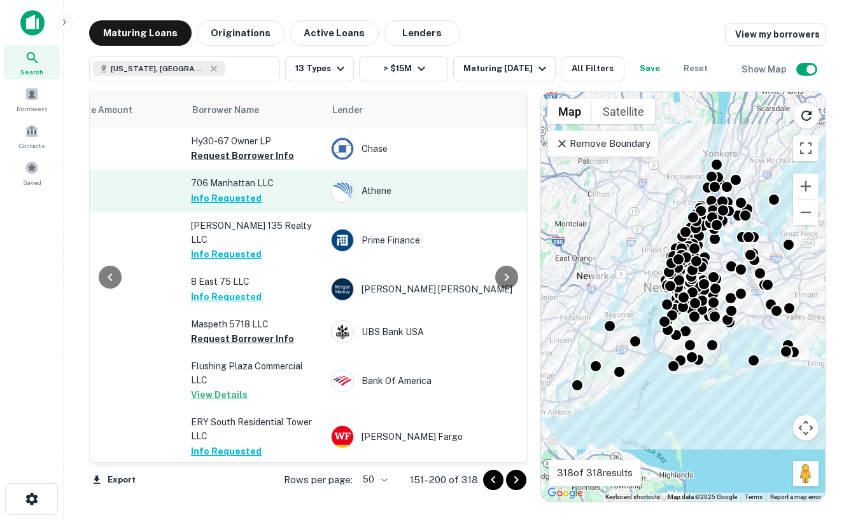
scroll to position [0, 394]
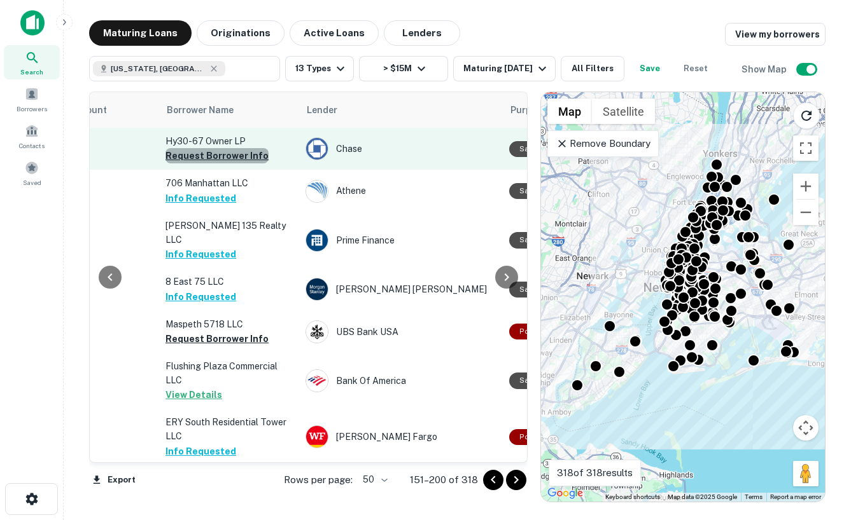
click at [239, 155] on button "Request Borrower Info" at bounding box center [216, 155] width 103 height 15
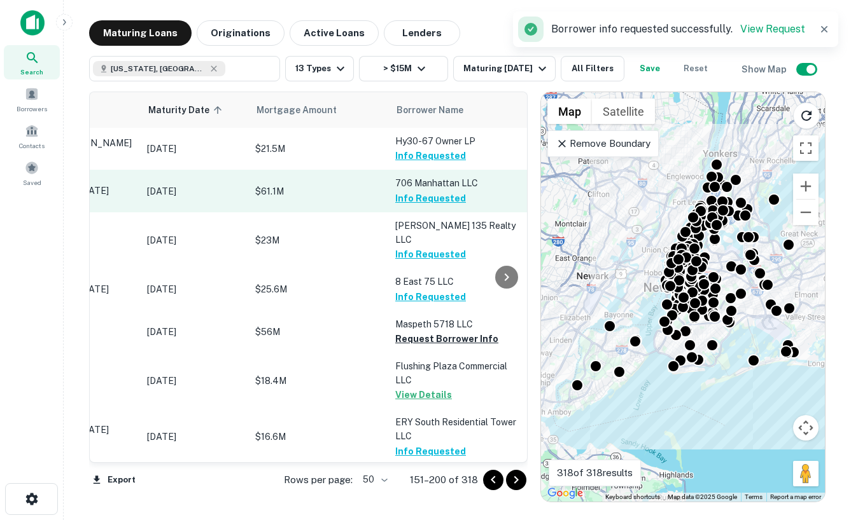
scroll to position [0, 0]
